Goal: Task Accomplishment & Management: Use online tool/utility

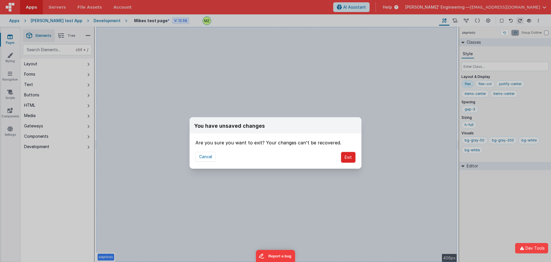
click at [307, 157] on button "Exit" at bounding box center [348, 157] width 15 height 11
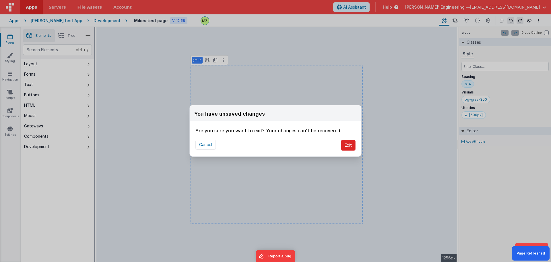
drag, startPoint x: 345, startPoint y: 144, endPoint x: 348, endPoint y: 144, distance: 3.5
click at [345, 144] on button "Exit" at bounding box center [348, 145] width 15 height 11
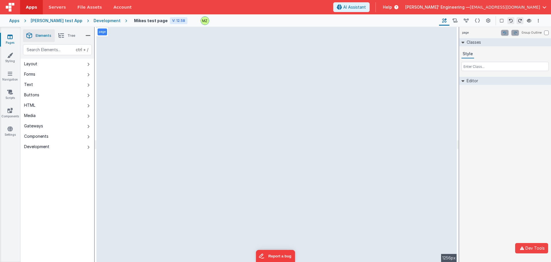
select select "email"
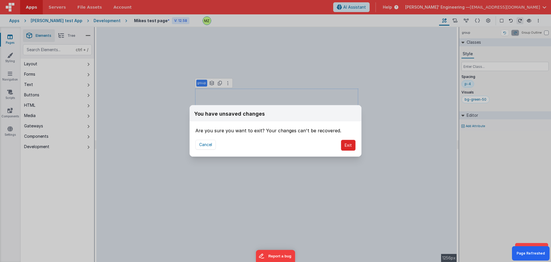
click at [351, 144] on button "Exit" at bounding box center [348, 145] width 15 height 11
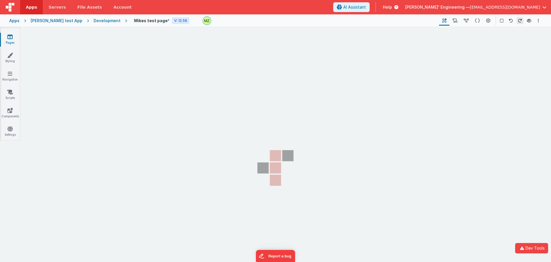
click at [371, 145] on div "You have unsaved changes Are you sure you want to exit? Your changes can't be r…" at bounding box center [275, 131] width 551 height 262
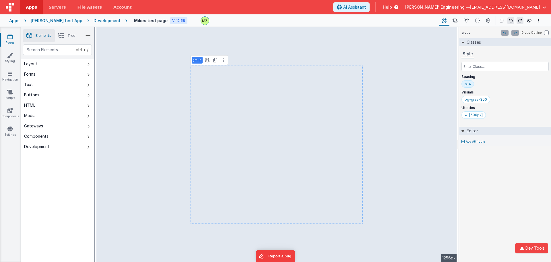
click at [524, 209] on div "group Group Outline Classes Style Spacing p-4 Visuals bg-gray-300 Utilities w-[…" at bounding box center [505, 144] width 92 height 235
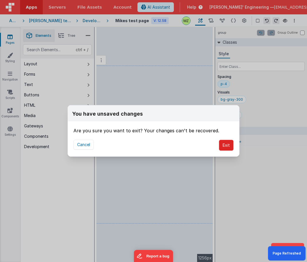
click at [224, 144] on button "Exit" at bounding box center [226, 145] width 15 height 11
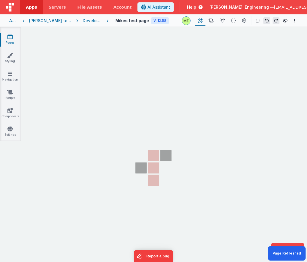
click at [233, 169] on section "Pages Styling Navigation Scripts Components Settings" at bounding box center [153, 149] width 307 height 245
click at [258, 134] on section "Pages Styling Navigation Scripts Components Settings" at bounding box center [153, 149] width 307 height 245
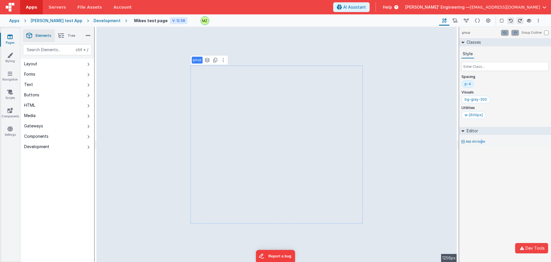
click at [482, 175] on div "group Group Outline Classes Style Spacing p-4 Visuals bg-gray-300 Utilities w-[…" at bounding box center [505, 144] width 92 height 235
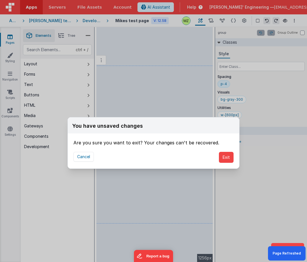
click at [225, 148] on div "Cancel Exit" at bounding box center [154, 157] width 172 height 22
click at [225, 154] on button "Exit" at bounding box center [226, 157] width 15 height 11
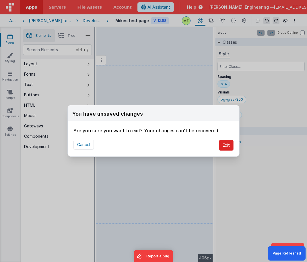
click at [224, 141] on button "Exit" at bounding box center [226, 145] width 15 height 11
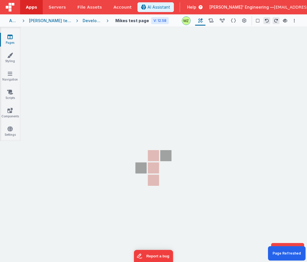
click at [232, 156] on div "You have unsaved changes Are you sure you want to exit? Your changes can't be r…" at bounding box center [153, 131] width 307 height 262
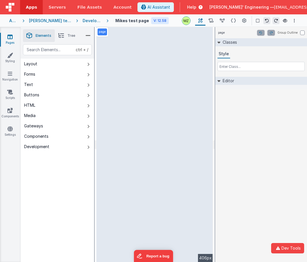
select select "email"
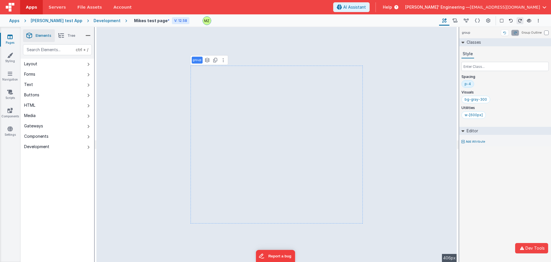
click at [307, 187] on div "group Group Outline Classes Style Spacing p-4 Visuals bg-gray-300 Utilities w-[…" at bounding box center [505, 144] width 92 height 235
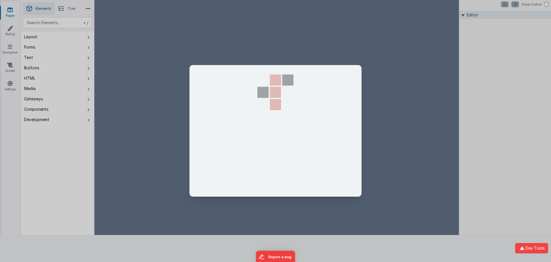
click at [178, 2] on div at bounding box center [275, 131] width 551 height 262
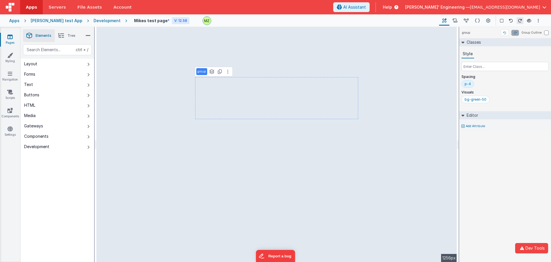
select select "email"
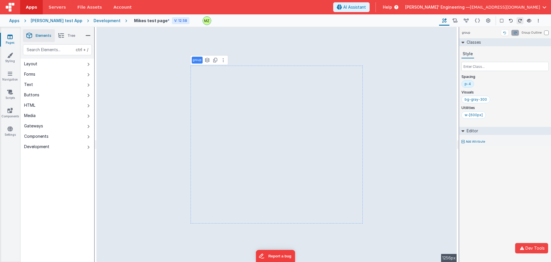
select select "email"
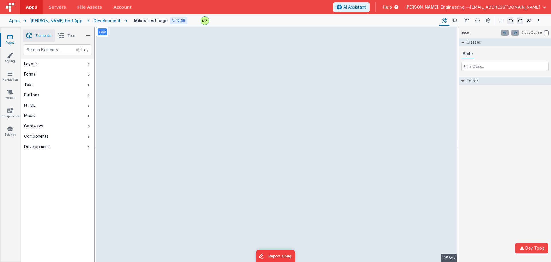
select select "email"
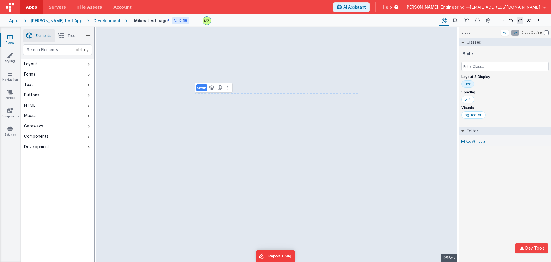
select select "email"
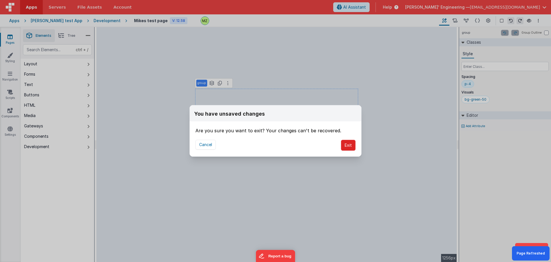
click at [346, 144] on button "Exit" at bounding box center [348, 145] width 15 height 11
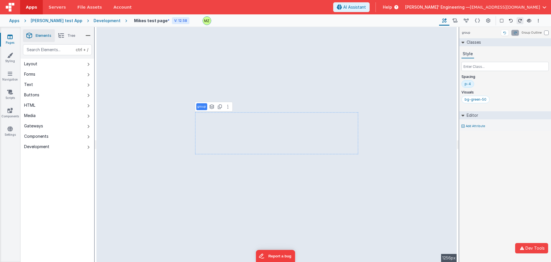
select select "email"
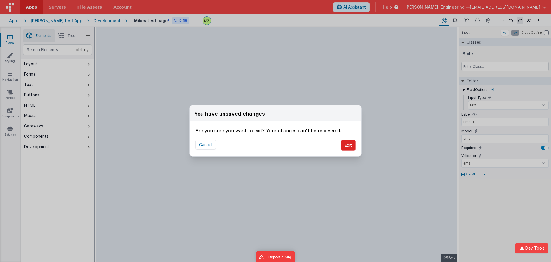
click at [345, 142] on button "Exit" at bounding box center [348, 145] width 15 height 11
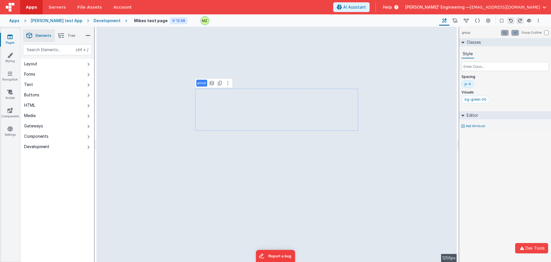
select select "email"
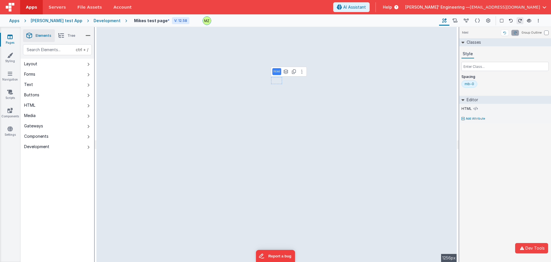
select select "email"
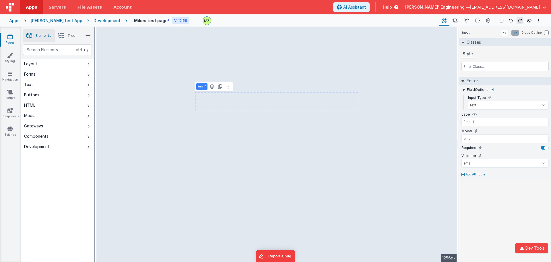
type input "Phone Number"
type input "phoneOrg"
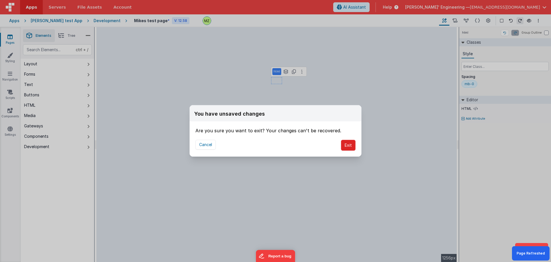
click at [348, 142] on button "Exit" at bounding box center [348, 145] width 15 height 11
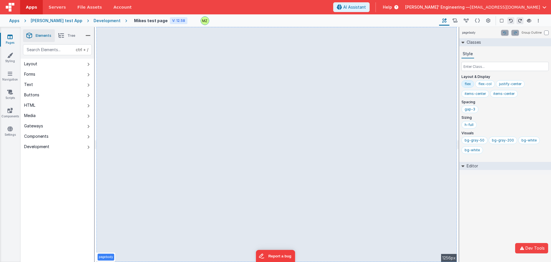
click at [516, 142] on div "bg-gray-50 bg-gray-200 bg-[PERSON_NAME]-white" at bounding box center [505, 146] width 87 height 20
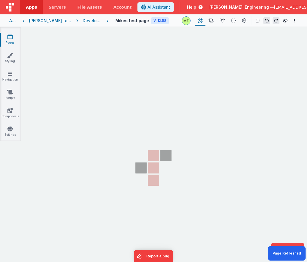
click at [252, 113] on section "Pages Styling Navigation Scripts Components Settings" at bounding box center [153, 149] width 307 height 245
